Goal: Navigation & Orientation: Find specific page/section

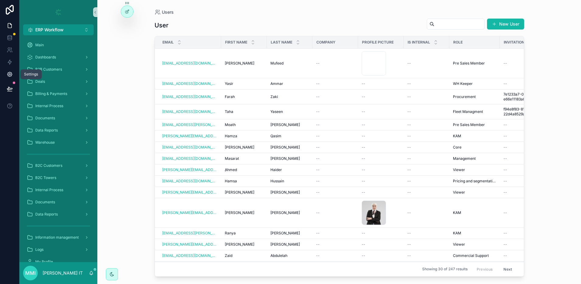
click at [10, 74] on icon at bounding box center [10, 75] width 2 height 2
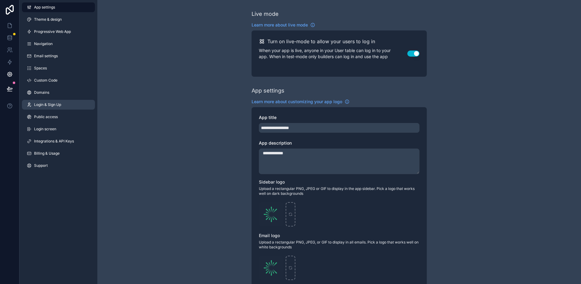
click at [40, 103] on span "Login & Sign Up" at bounding box center [47, 104] width 27 height 5
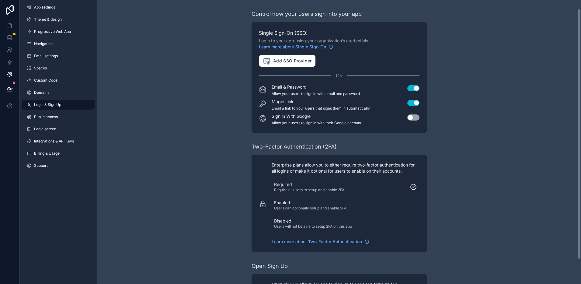
scroll to position [37, 0]
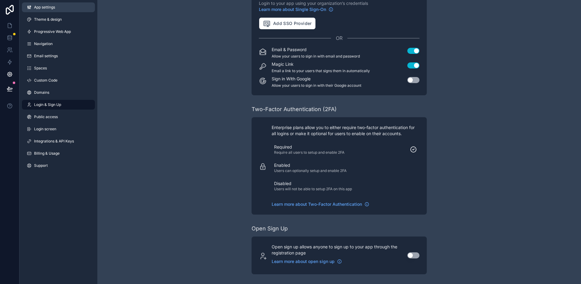
click at [56, 10] on link "App settings" at bounding box center [58, 7] width 73 height 10
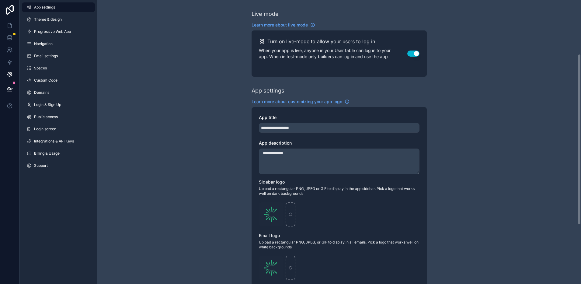
scroll to position [187, 0]
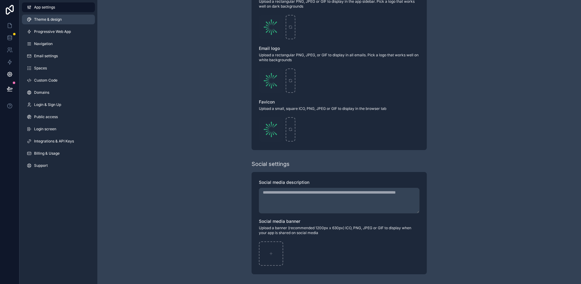
click at [50, 21] on span "Theme & design" at bounding box center [48, 19] width 28 height 5
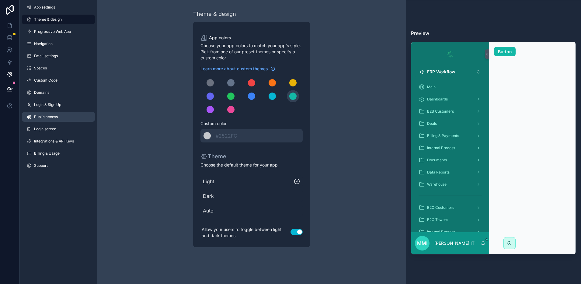
click at [42, 119] on span "Public access" at bounding box center [46, 116] width 24 height 5
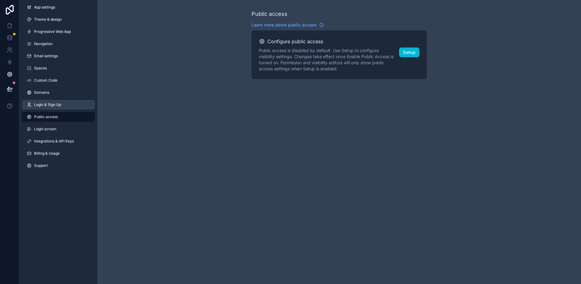
click at [41, 106] on span "Login & Sign Up" at bounding box center [47, 104] width 27 height 5
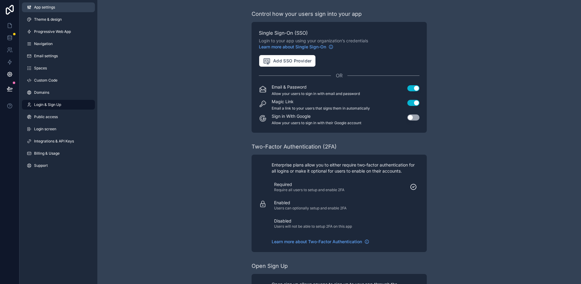
click at [47, 9] on span "App settings" at bounding box center [44, 7] width 21 height 5
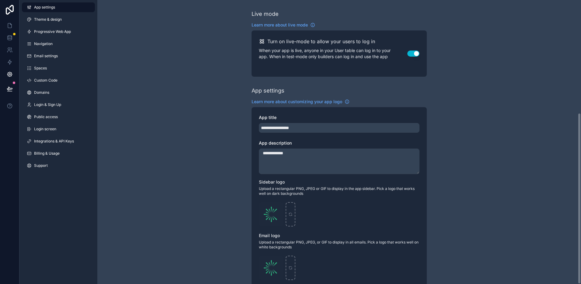
scroll to position [187, 0]
